Goal: Answer question/provide support: Share knowledge or assist other users

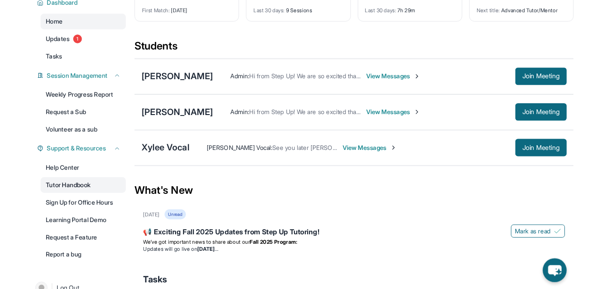
scroll to position [77, 0]
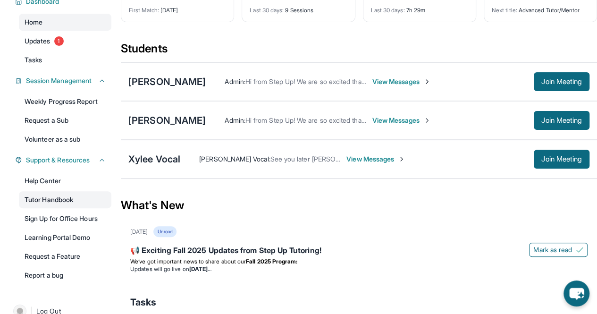
click at [85, 200] on link "Tutor Handbook" at bounding box center [65, 199] width 92 height 17
click at [555, 156] on span "Join Meeting" at bounding box center [561, 159] width 41 height 6
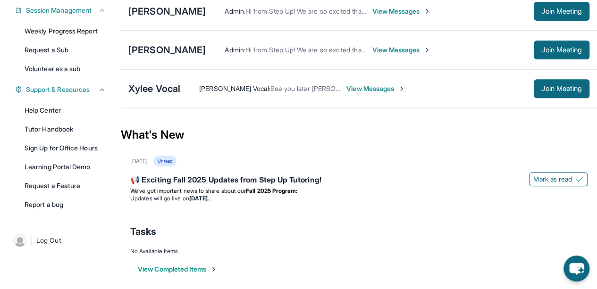
scroll to position [148, 0]
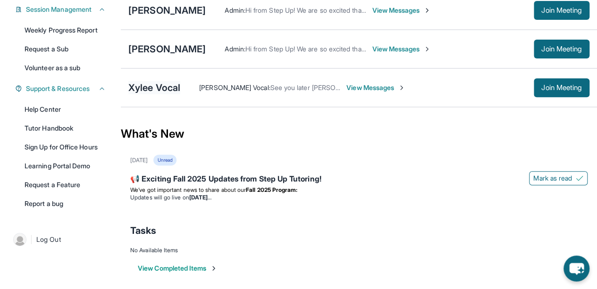
click at [171, 84] on div "Xylee Vocal" at bounding box center [154, 87] width 52 height 13
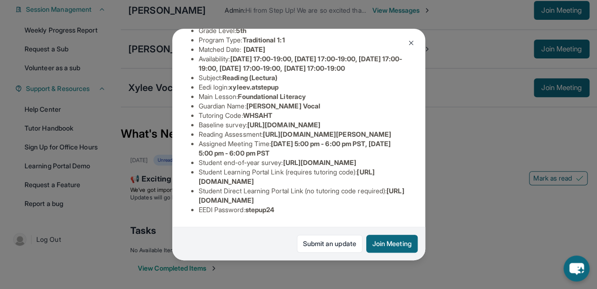
scroll to position [156, 0]
drag, startPoint x: 358, startPoint y: 122, endPoint x: 191, endPoint y: 108, distance: 167.6
click at [191, 108] on div "Xylee Vocal Guardian: [PERSON_NAME] Vocal Student Information [URL][DOMAIN_NAME…" at bounding box center [298, 144] width 253 height 231
copy span "[URL][DOMAIN_NAME]"
